Goal: Transaction & Acquisition: Purchase product/service

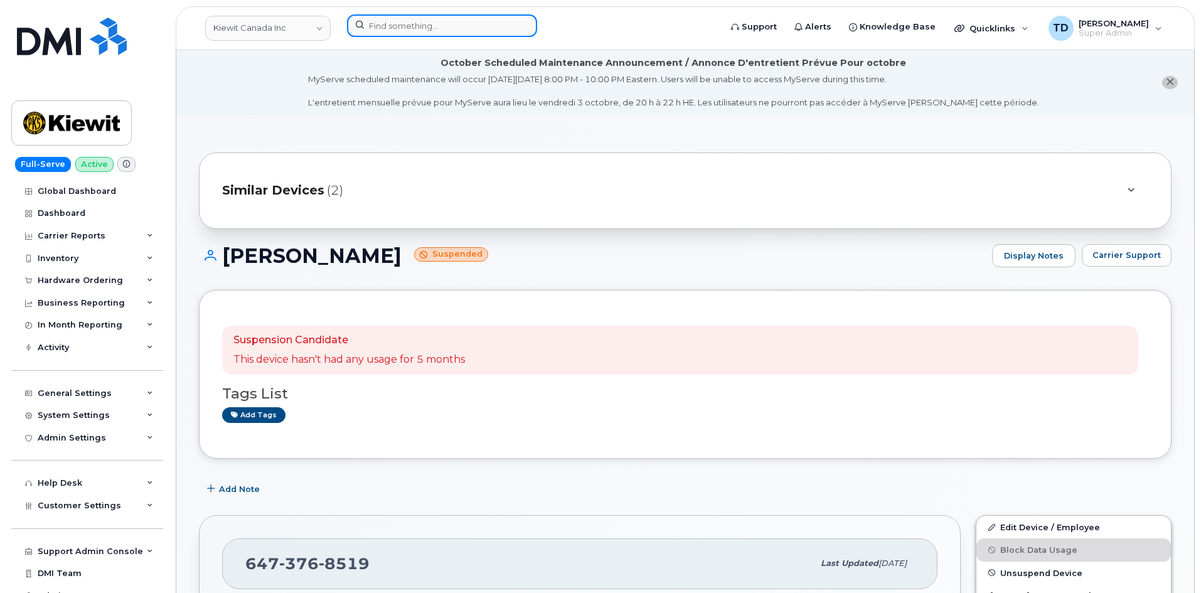
click at [422, 36] on input at bounding box center [442, 25] width 190 height 23
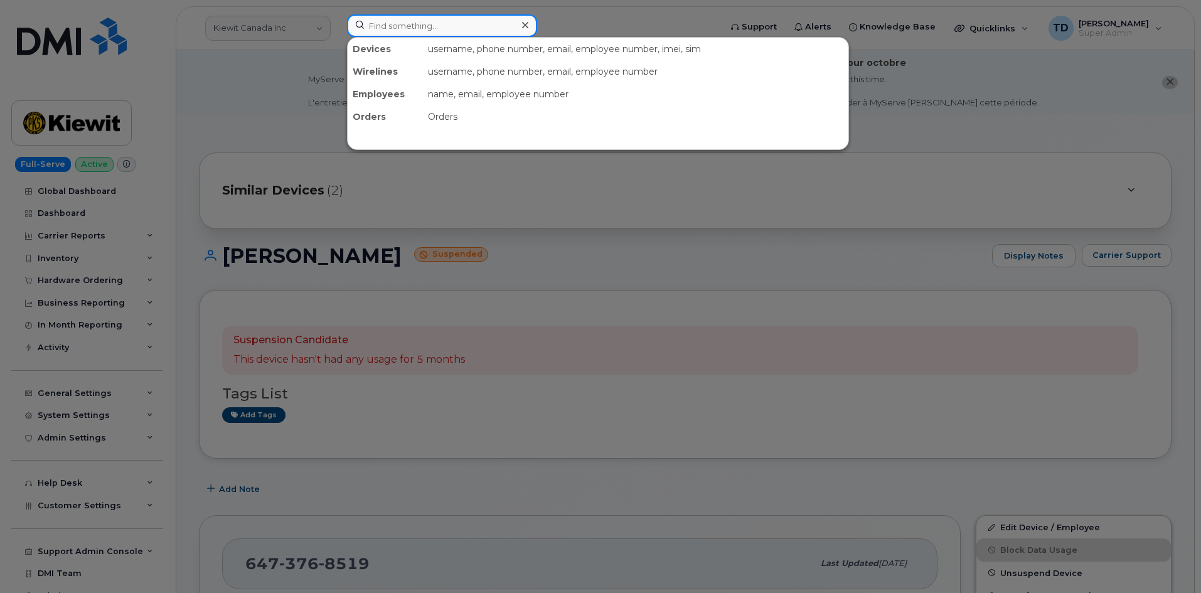
paste input "[PERSON_NAME]"
type input "[PERSON_NAME]"
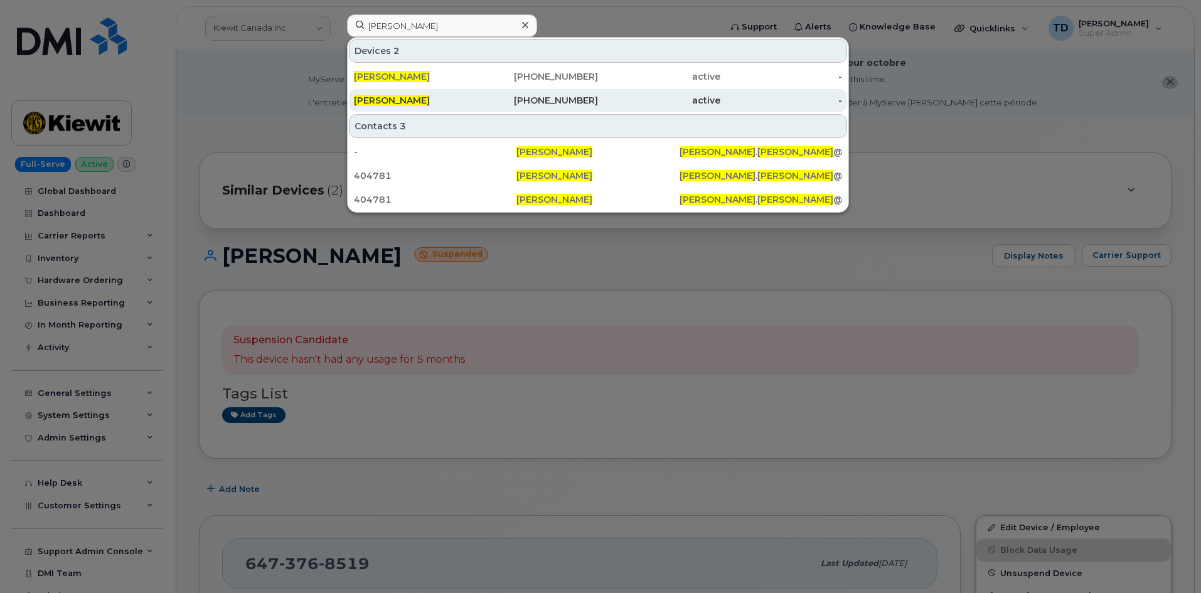
click at [496, 107] on div "514-882-9368" at bounding box center [537, 100] width 122 height 23
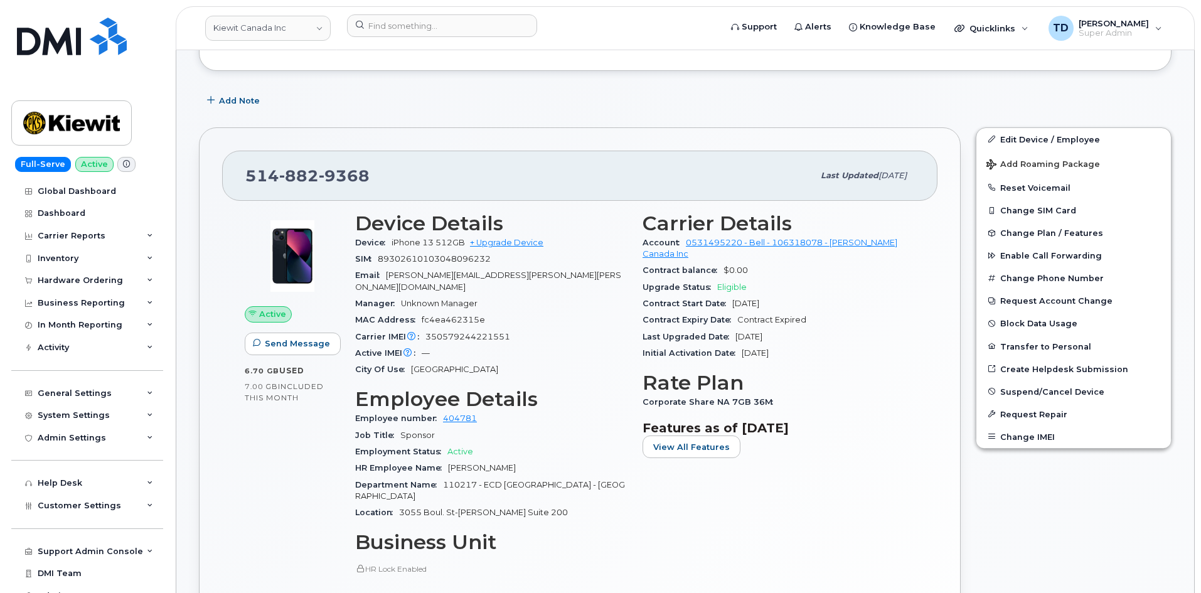
scroll to position [251, 0]
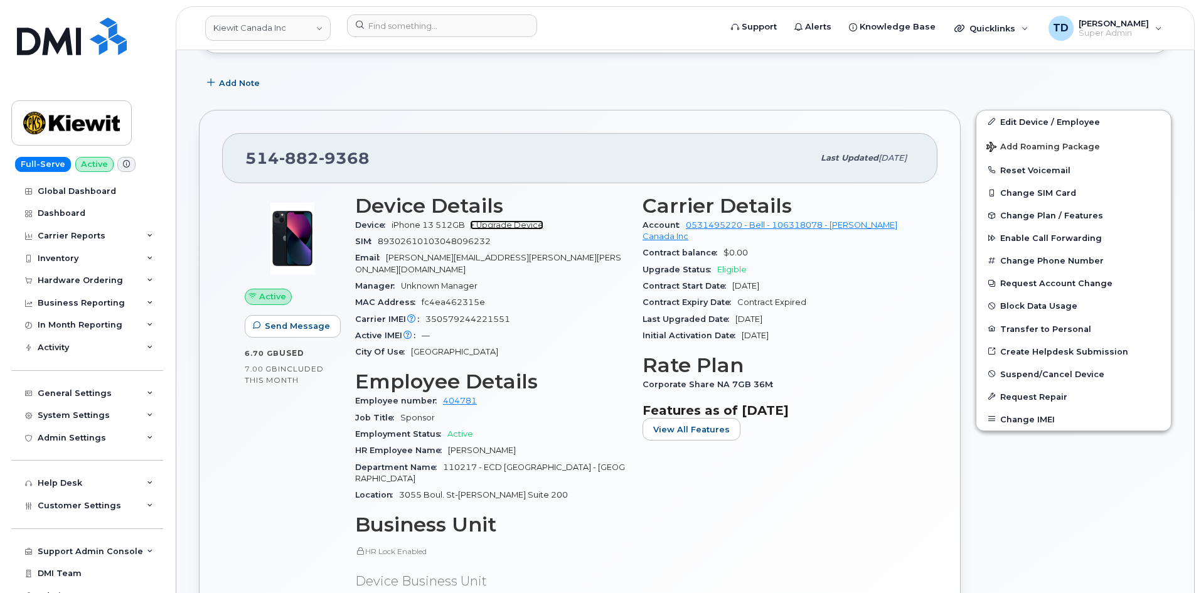
click at [533, 226] on link "+ Upgrade Device" at bounding box center [506, 224] width 73 height 9
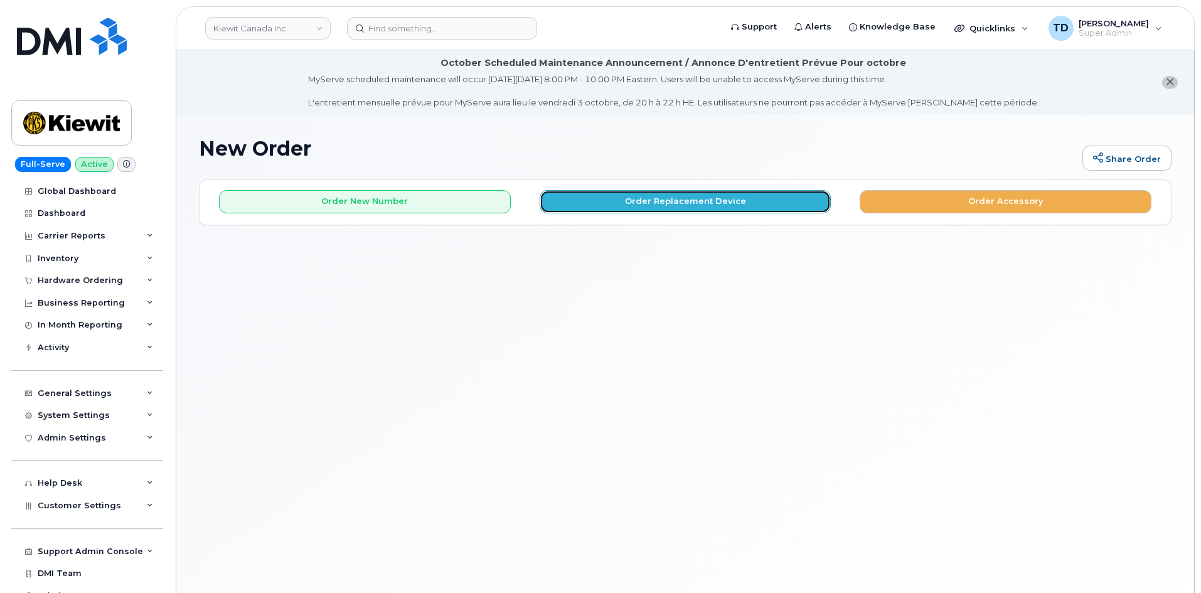
click at [752, 198] on button "Order Replacement Device" at bounding box center [686, 201] width 292 height 23
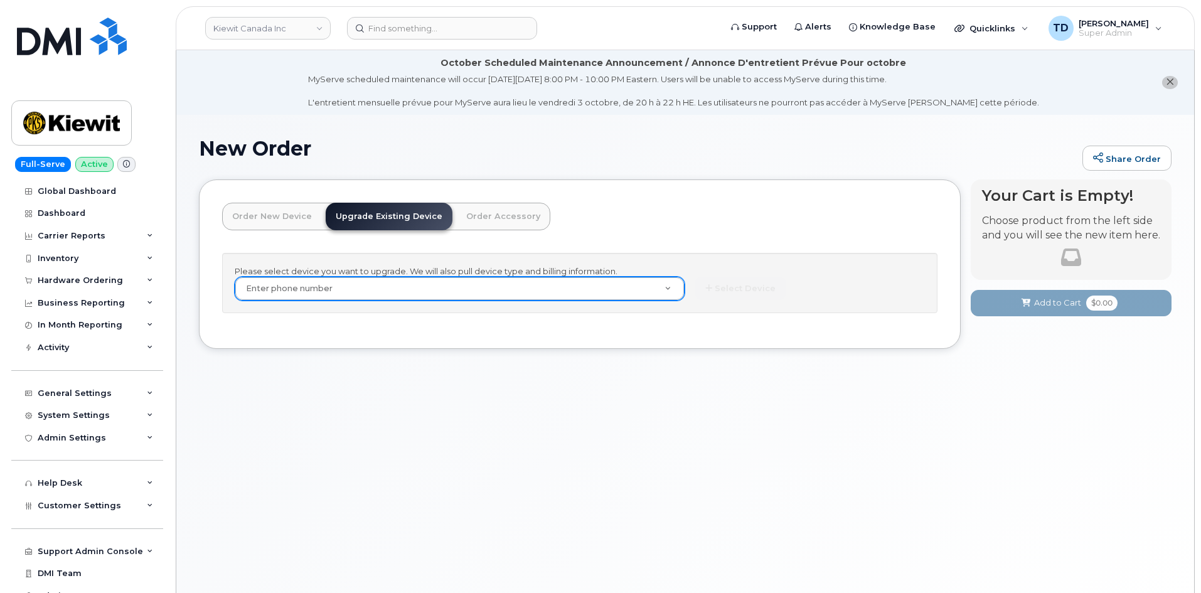
click at [547, 302] on div "Please select device you want to upgrade. We will also pull device type and bil…" at bounding box center [580, 283] width 716 height 61
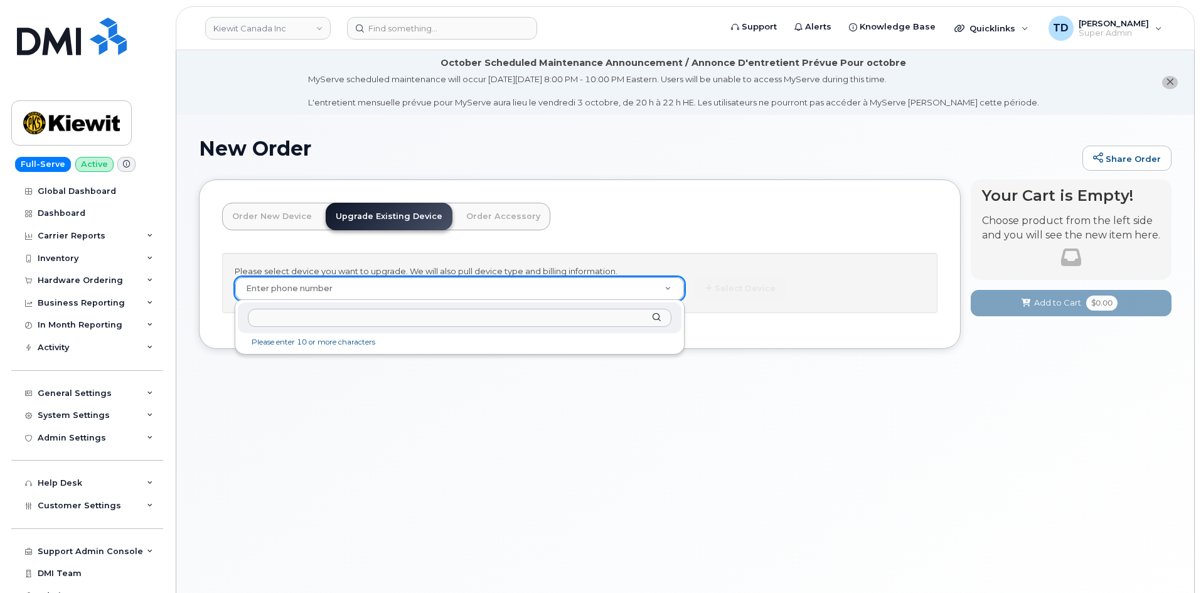
click at [426, 321] on input "text" at bounding box center [460, 318] width 424 height 18
paste input "5148829368"
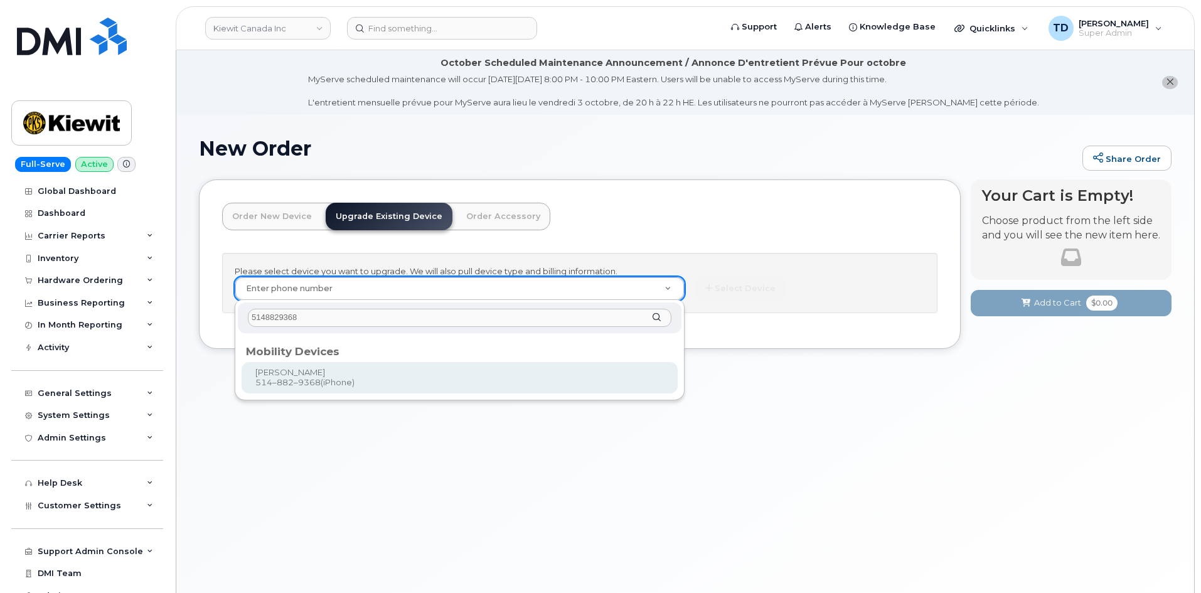
type input "5148829368"
type input "305581"
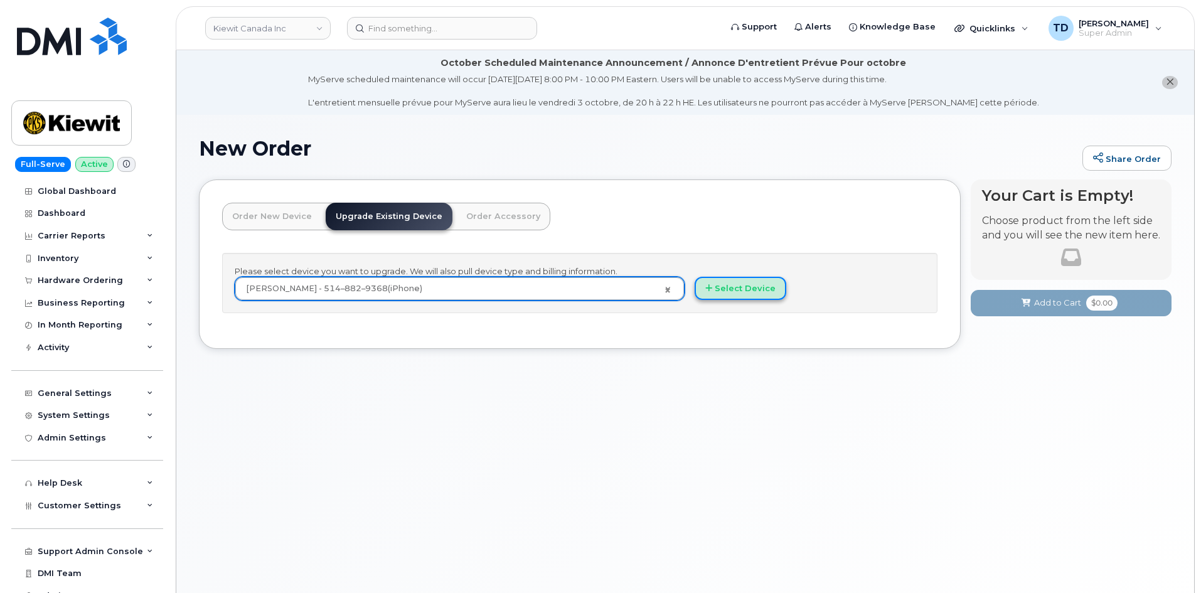
click at [717, 285] on button "Select Device" at bounding box center [741, 288] width 92 height 23
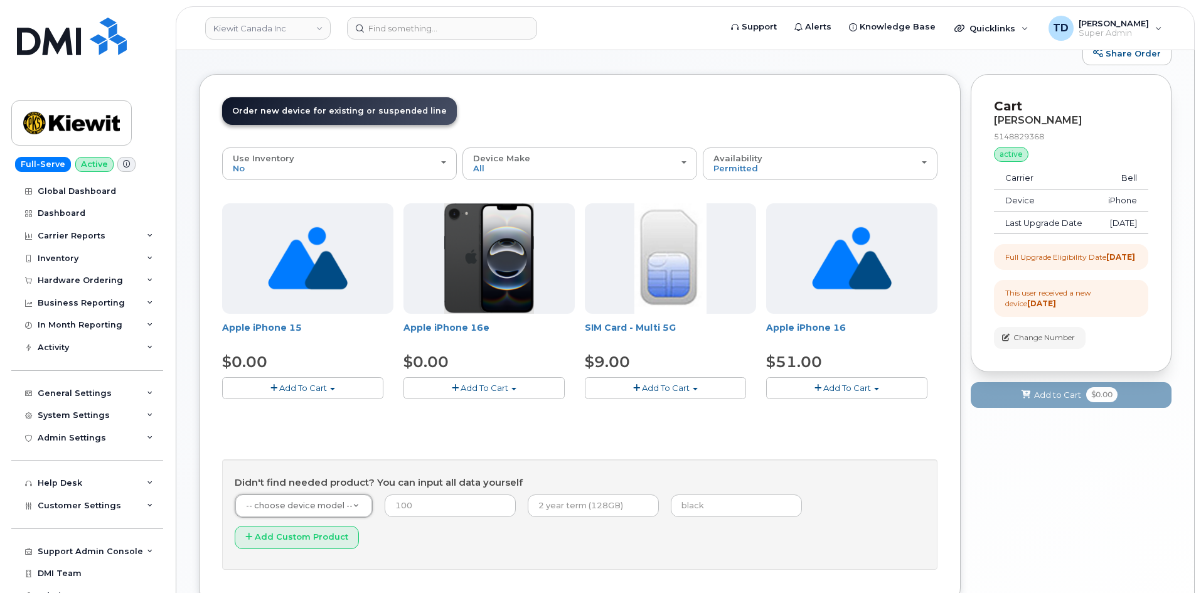
scroll to position [43, 0]
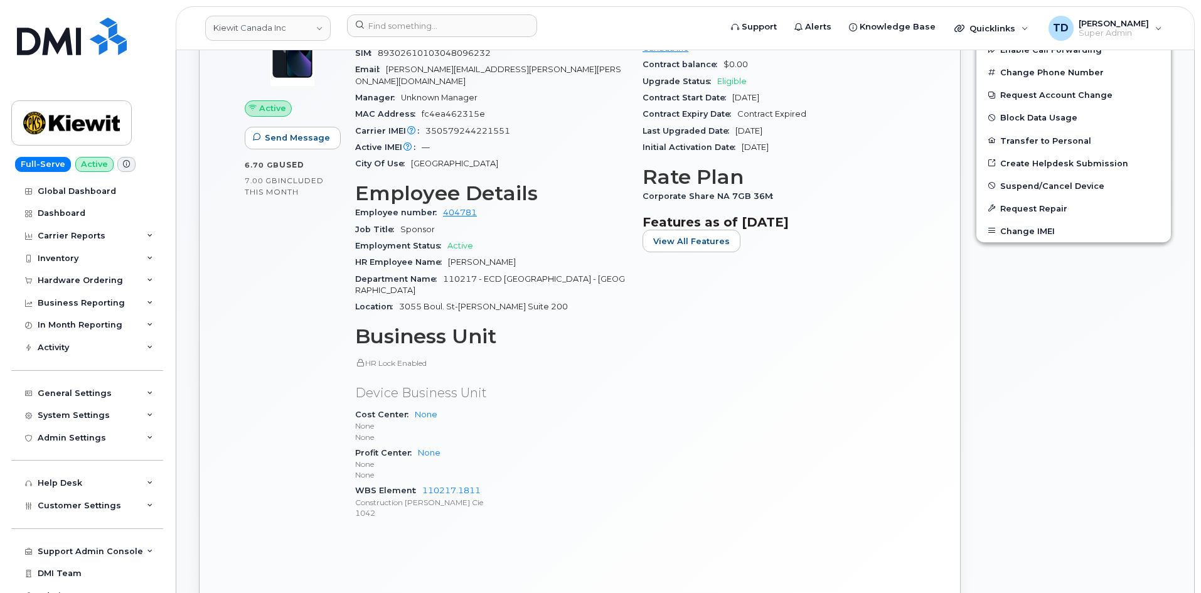
scroll to position [377, 0]
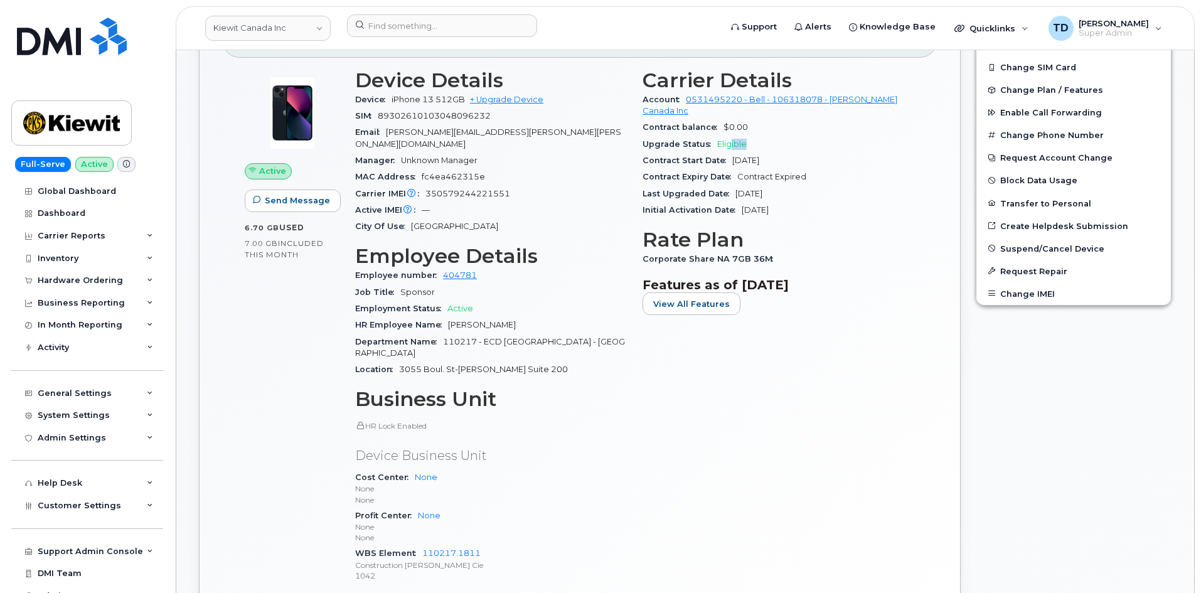
click at [730, 136] on div "Upgrade Status Eligible" at bounding box center [779, 144] width 272 height 16
click at [762, 136] on div "Upgrade Status Eligible" at bounding box center [779, 144] width 272 height 16
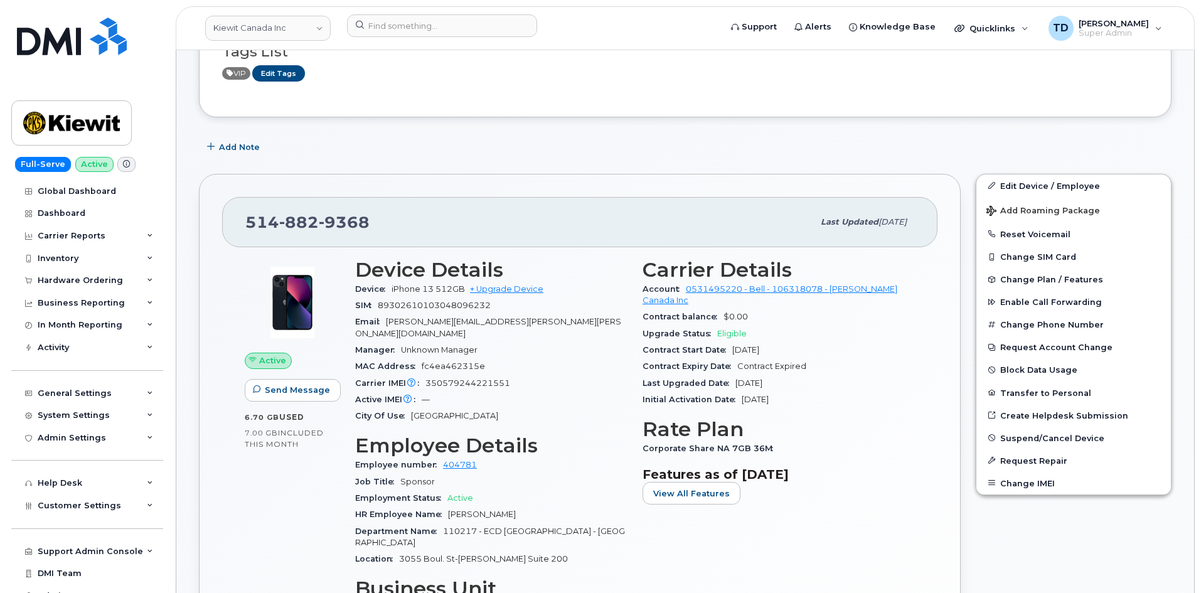
scroll to position [188, 0]
click at [508, 286] on link "+ Upgrade Device" at bounding box center [506, 287] width 73 height 9
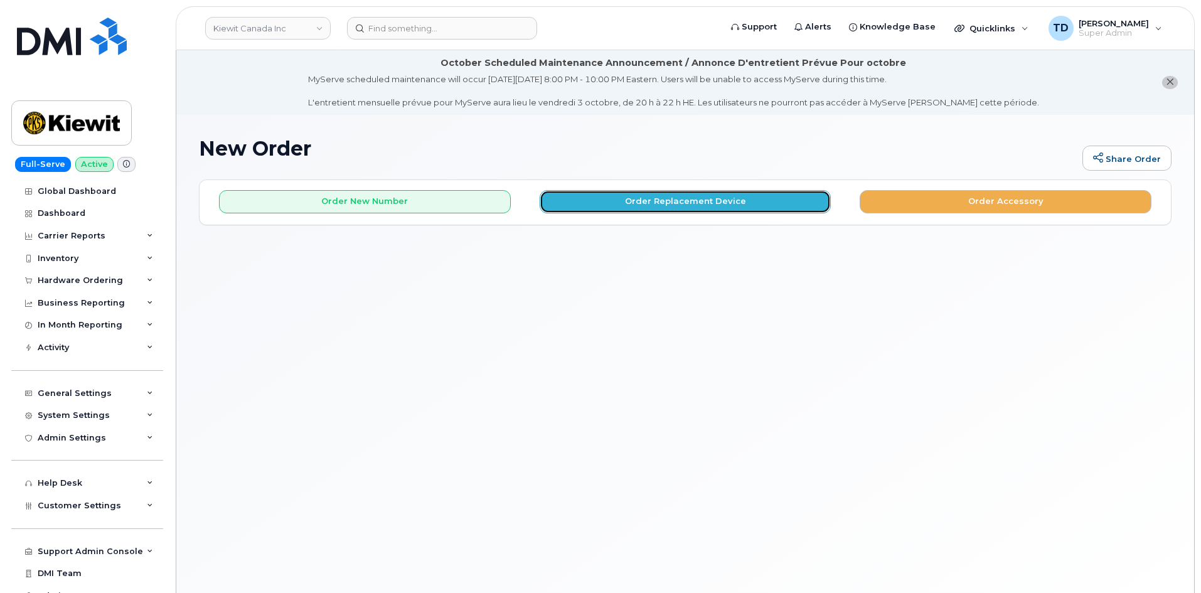
click at [680, 200] on button "Order Replacement Device" at bounding box center [686, 201] width 292 height 23
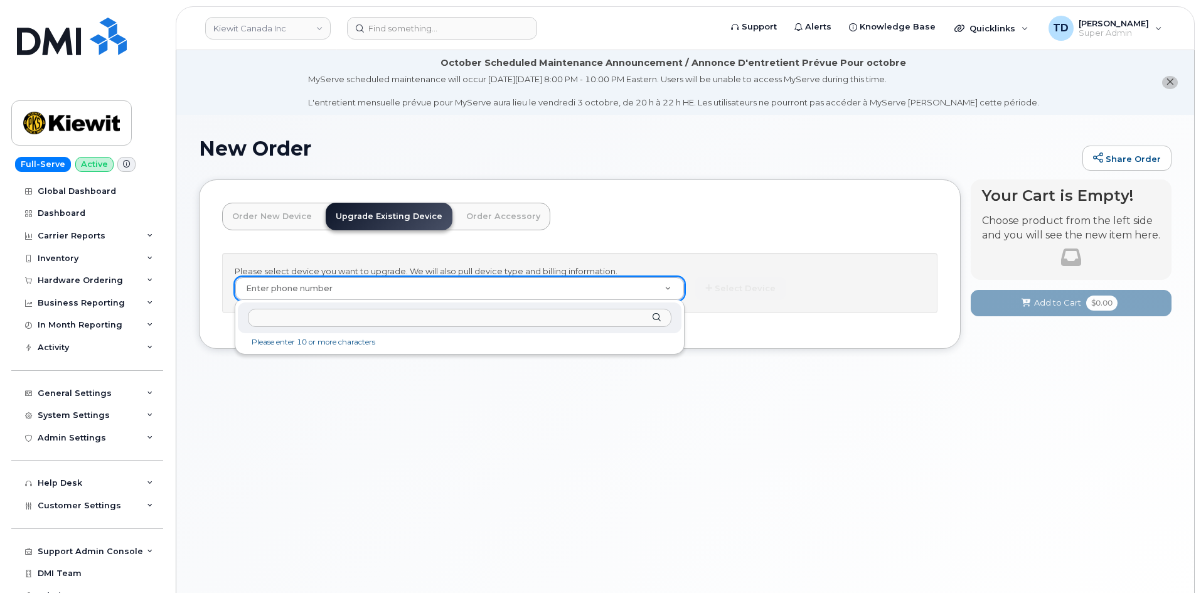
drag, startPoint x: 509, startPoint y: 287, endPoint x: 510, endPoint y: 302, distance: 15.1
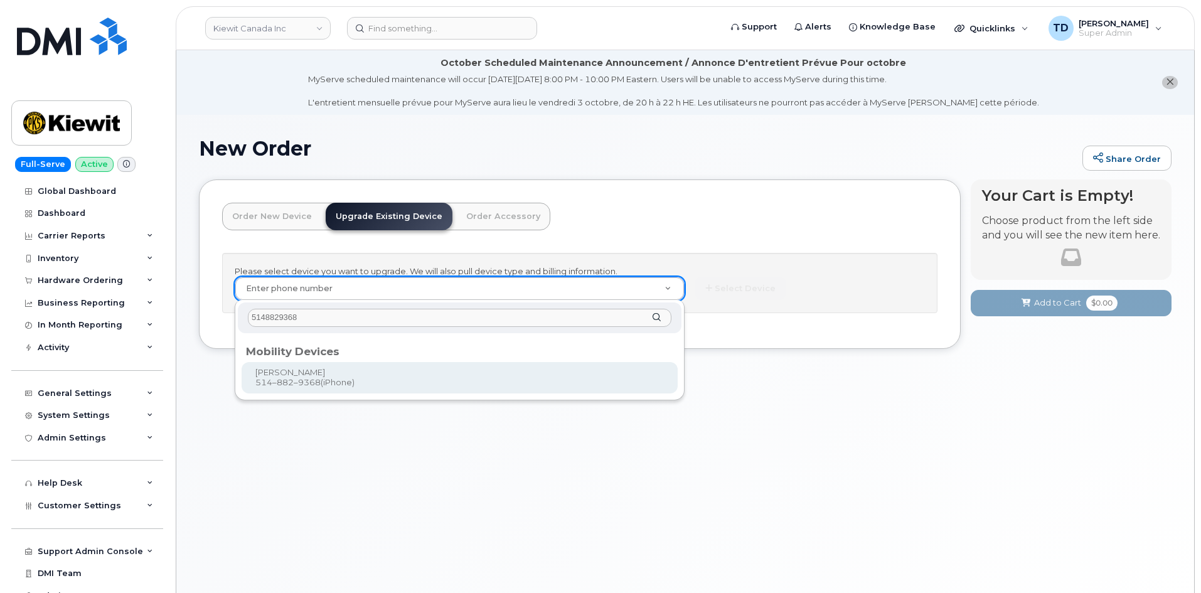
type input "5148829368"
type input "305581"
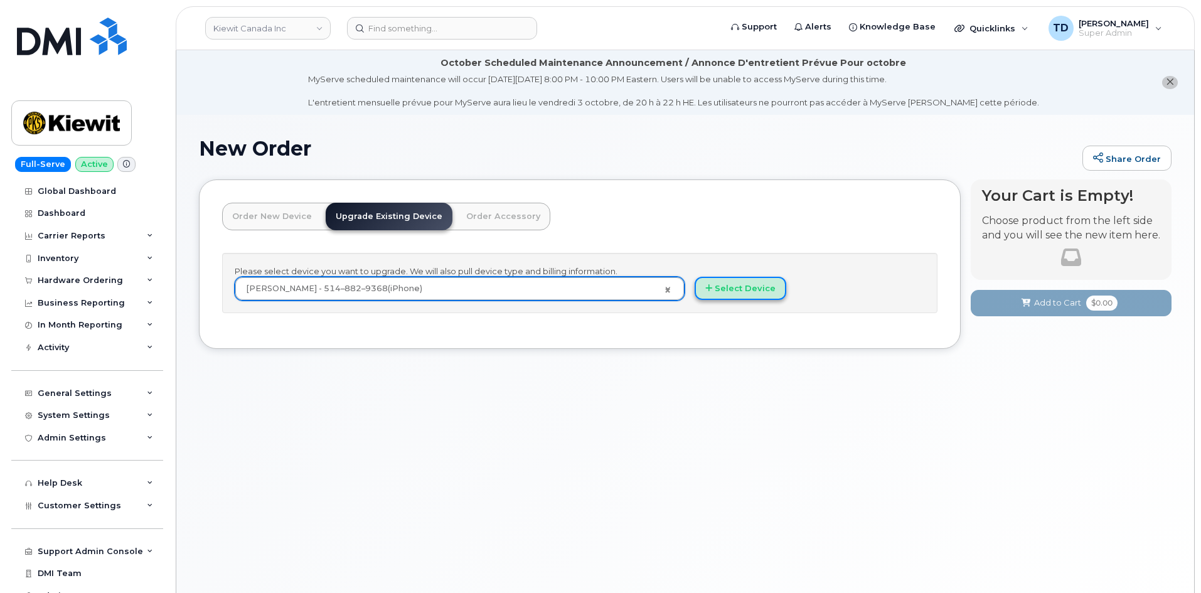
click at [701, 294] on button "Select Device" at bounding box center [741, 288] width 92 height 23
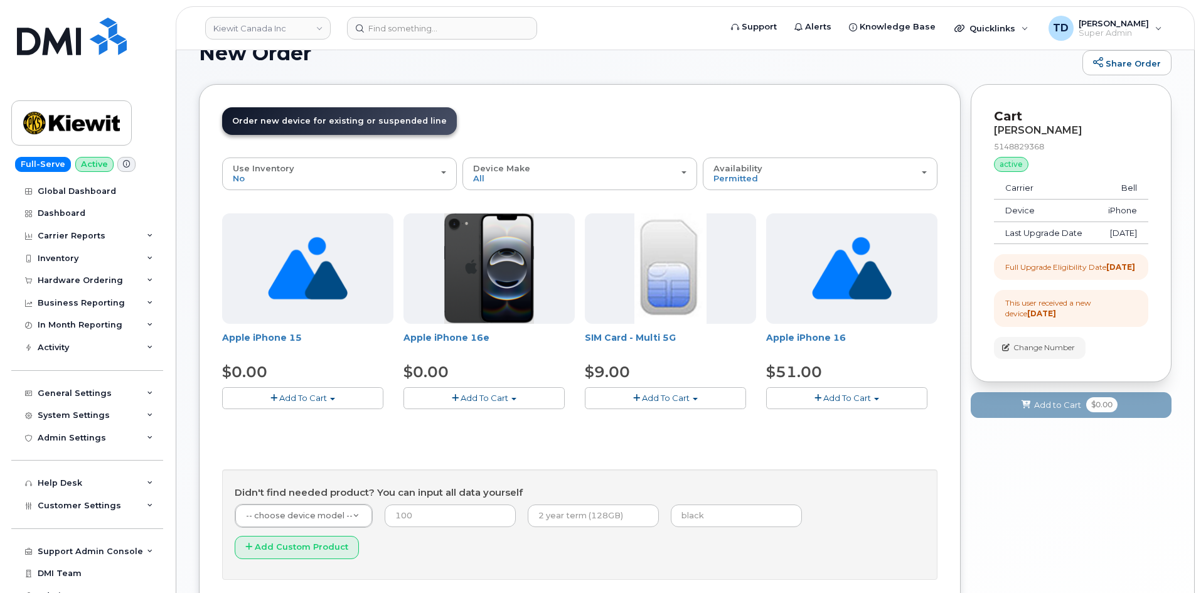
scroll to position [126, 0]
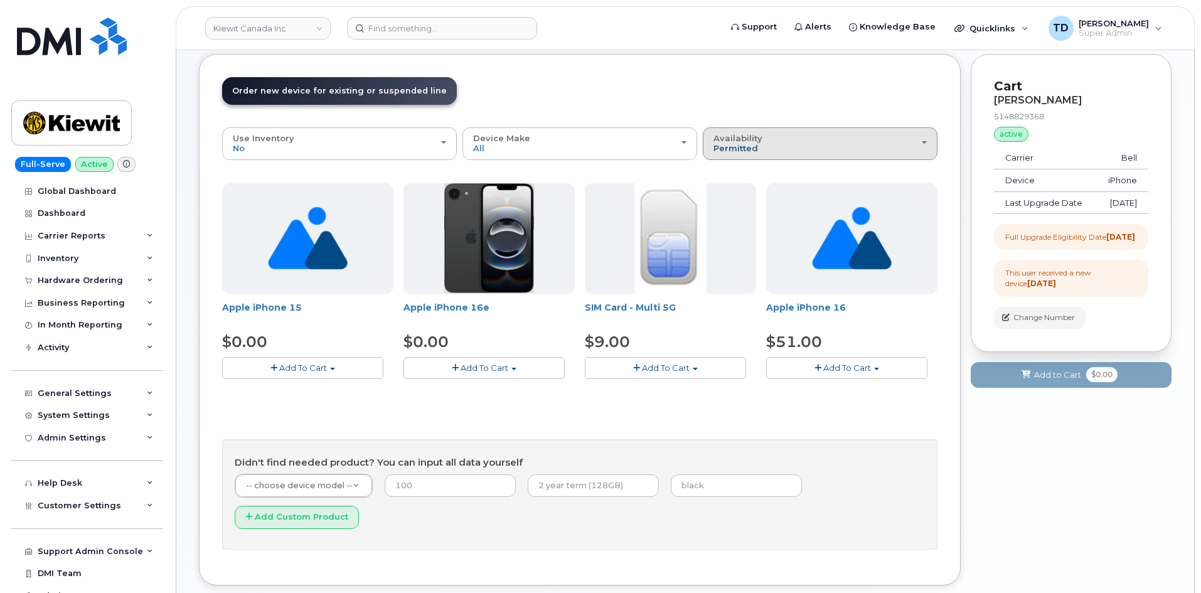
click at [739, 144] on span "Permitted" at bounding box center [736, 148] width 45 height 10
click at [752, 188] on div "All" at bounding box center [820, 193] width 228 height 15
click at [772, 139] on div "Availability Permitted All" at bounding box center [820, 143] width 213 height 19
click at [734, 191] on div "All" at bounding box center [820, 193] width 228 height 15
click at [749, 144] on span "Permitted" at bounding box center [736, 148] width 45 height 10
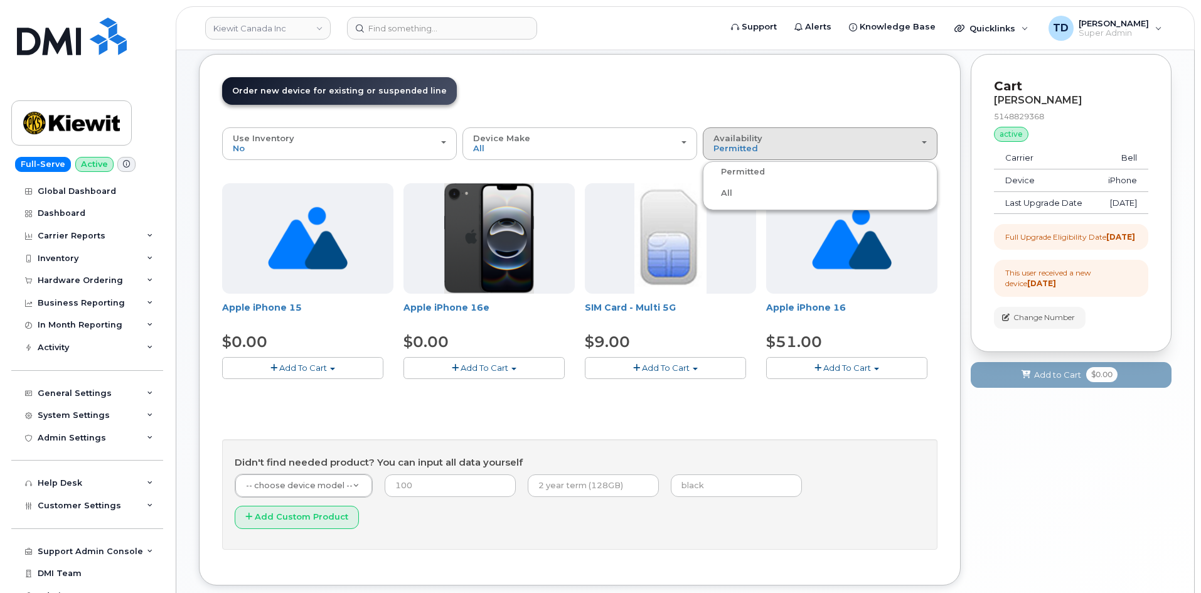
click at [721, 192] on label "All" at bounding box center [719, 193] width 26 height 15
click at [0, 0] on input "All" at bounding box center [0, 0] width 0 height 0
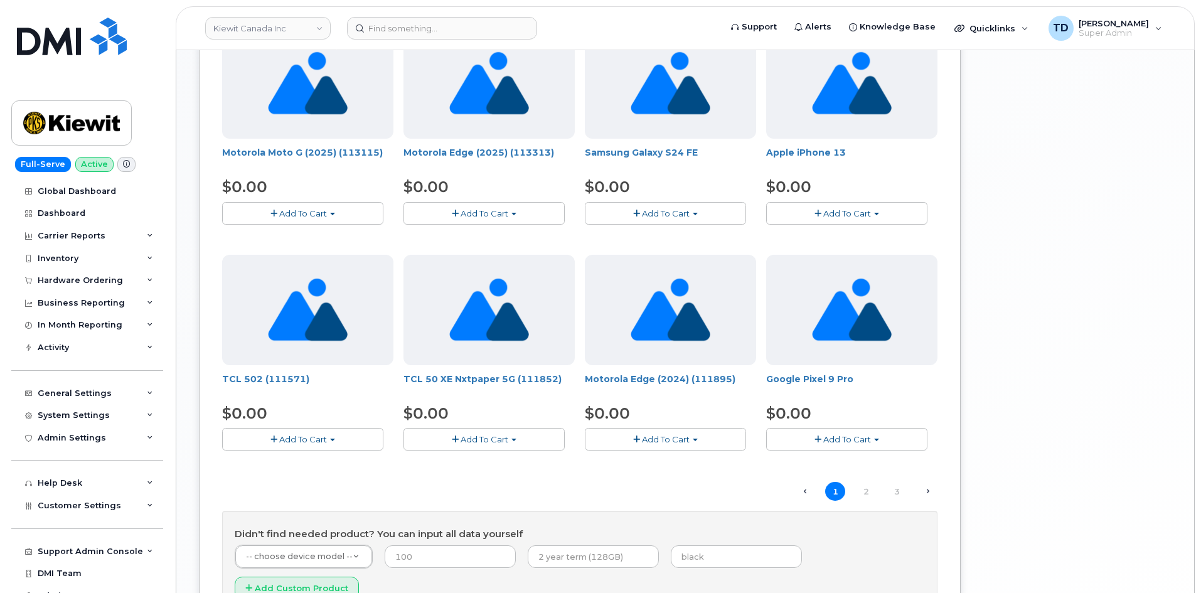
scroll to position [753, 0]
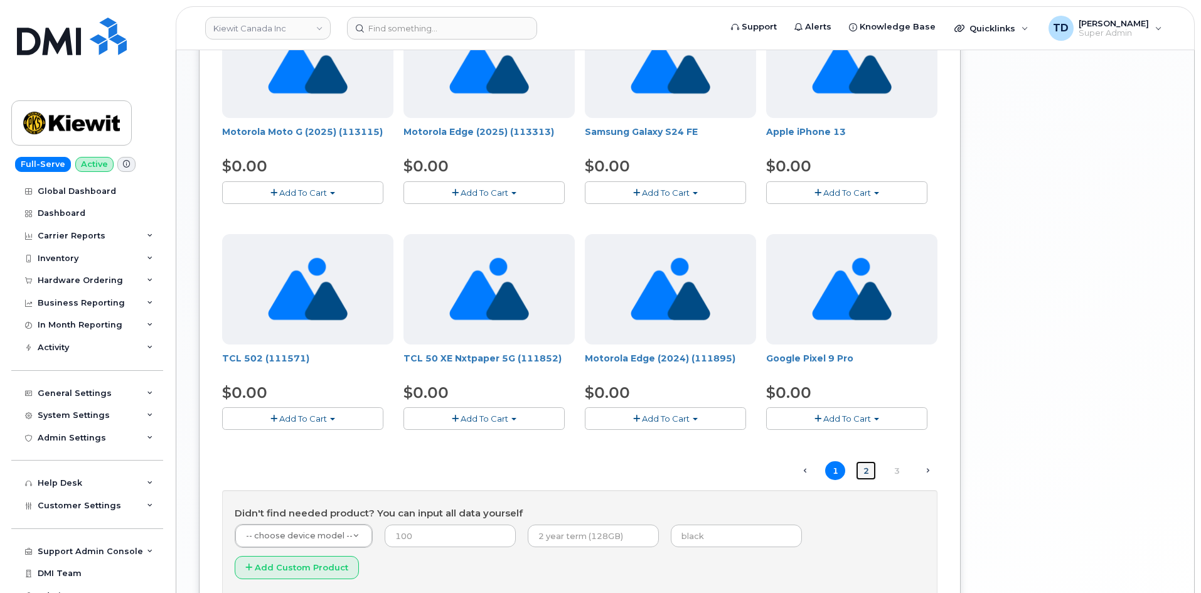
click at [868, 471] on link "2" at bounding box center [866, 470] width 20 height 19
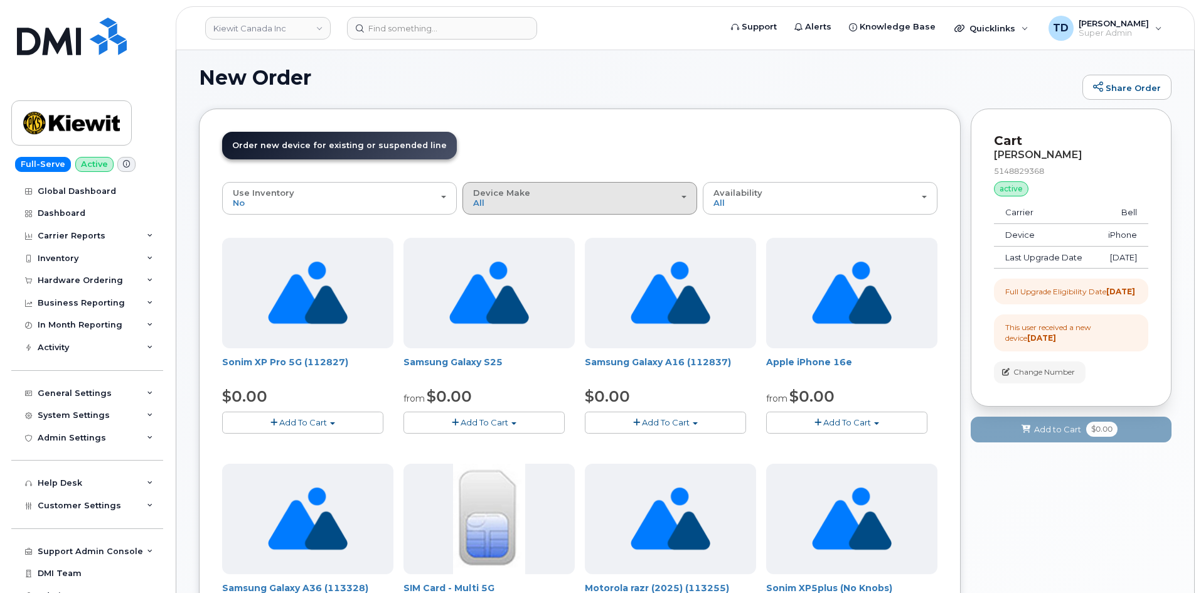
click at [605, 206] on div "Device Make All Aircard Android Cell Phone HUB iPhone Tablet" at bounding box center [579, 197] width 213 height 19
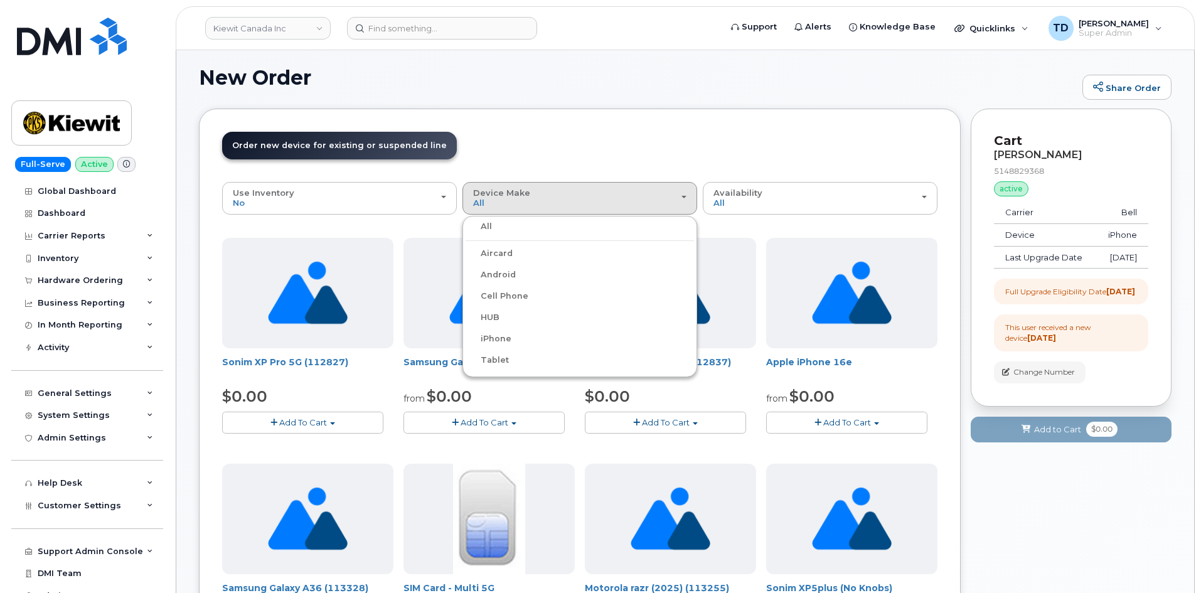
click at [507, 339] on label "iPhone" at bounding box center [489, 338] width 46 height 15
click at [0, 0] on input "iPhone" at bounding box center [0, 0] width 0 height 0
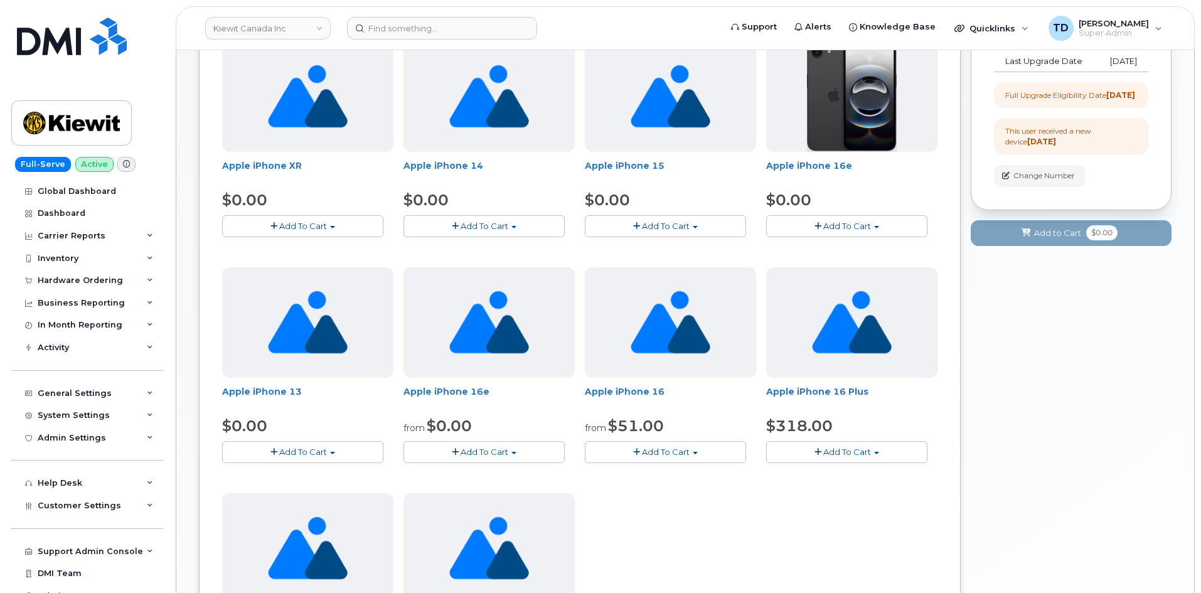
scroll to position [196, 0]
